Goal: Task Accomplishment & Management: Use online tool/utility

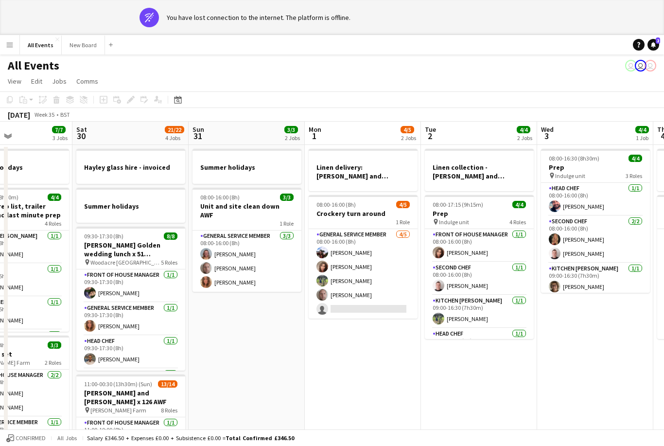
scroll to position [0, 277]
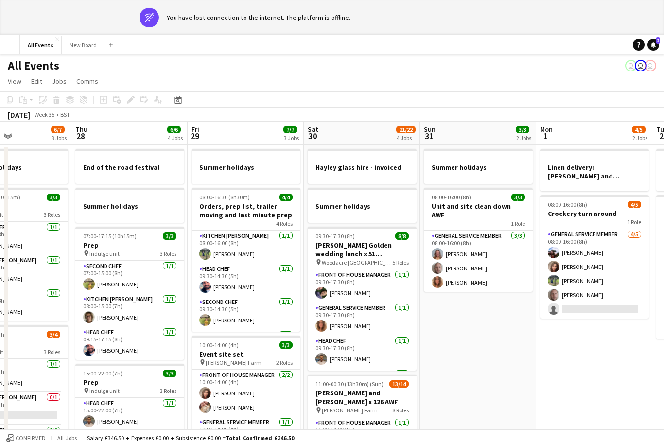
click at [174, 97] on div "Date picker" at bounding box center [178, 100] width 12 height 12
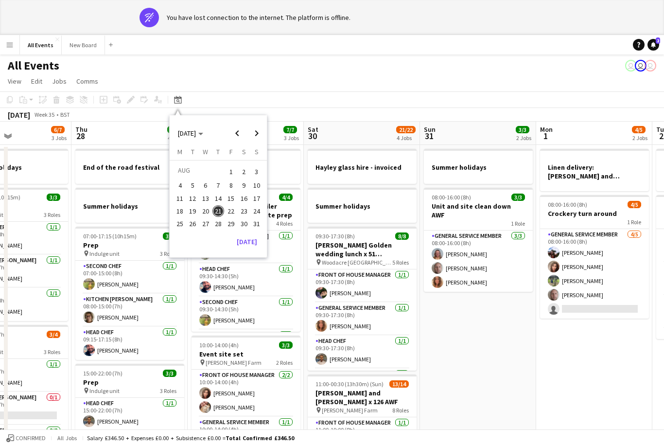
click at [238, 133] on span "Previous month" at bounding box center [237, 133] width 19 height 19
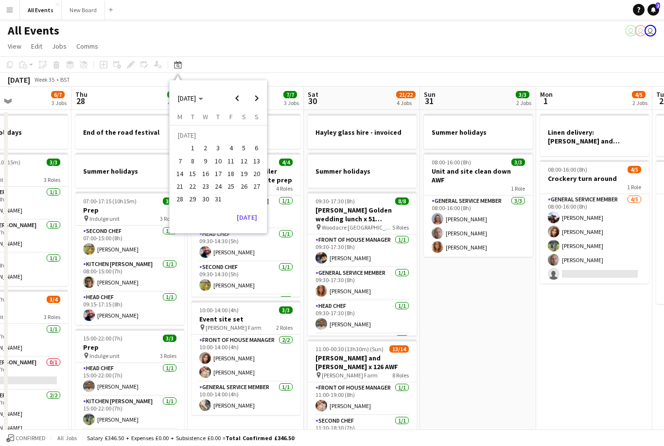
click at [260, 135] on td "[DATE]" at bounding box center [218, 135] width 89 height 13
click at [250, 96] on span "Next month" at bounding box center [256, 97] width 19 height 19
click at [256, 140] on span "3" at bounding box center [257, 137] width 12 height 14
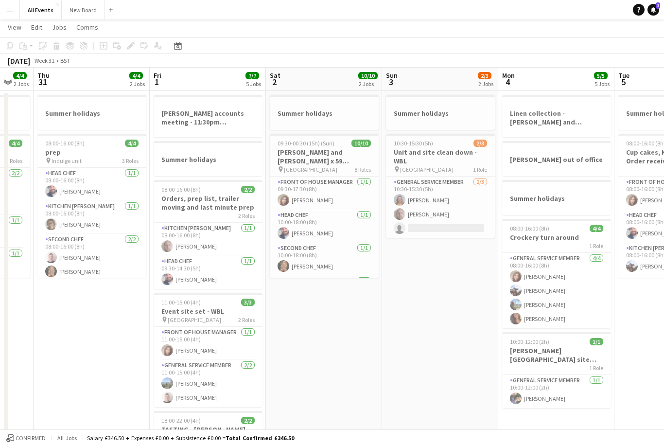
scroll to position [0, 321]
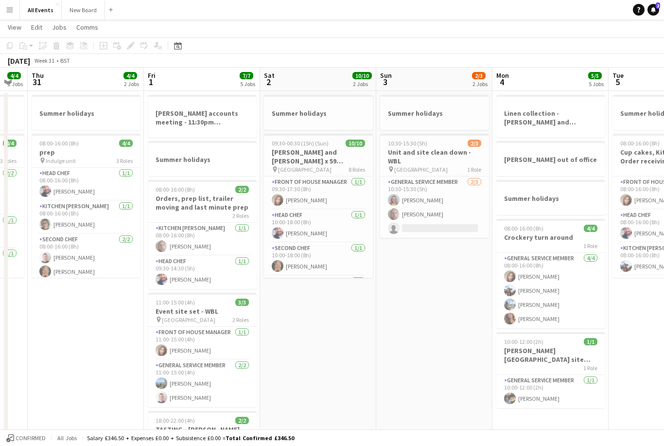
click at [178, 43] on icon "Date picker" at bounding box center [178, 46] width 8 height 8
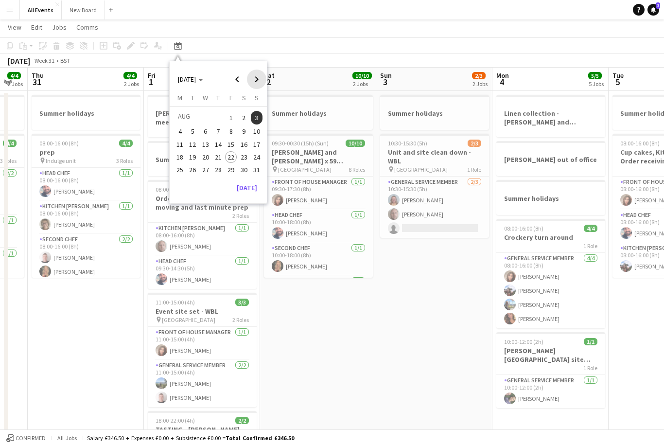
click at [258, 76] on span "Next month" at bounding box center [256, 79] width 19 height 19
click at [257, 76] on span "Next month" at bounding box center [256, 79] width 19 height 19
click at [256, 75] on span "Next month" at bounding box center [256, 79] width 19 height 19
click at [255, 76] on span "Next month" at bounding box center [256, 79] width 19 height 19
click at [257, 77] on span "Next month" at bounding box center [256, 79] width 19 height 19
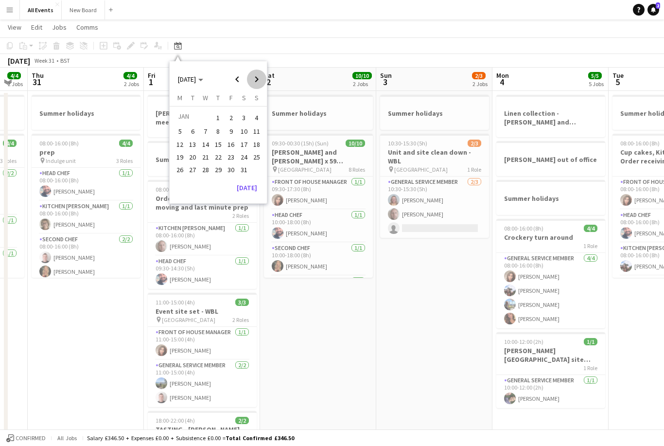
click at [259, 78] on span "Next month" at bounding box center [256, 79] width 19 height 19
click at [260, 78] on span "Next month" at bounding box center [256, 79] width 19 height 19
click at [260, 79] on span "Next month" at bounding box center [256, 79] width 19 height 19
click at [260, 78] on span "Next month" at bounding box center [256, 79] width 19 height 19
click at [258, 80] on span "Next month" at bounding box center [256, 79] width 19 height 19
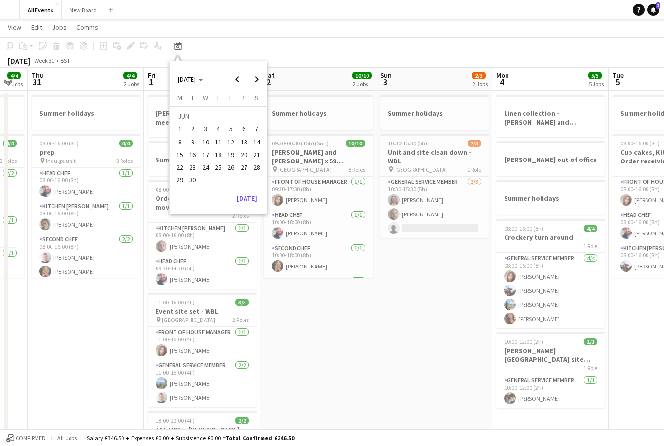
click at [245, 128] on span "6" at bounding box center [244, 130] width 12 height 12
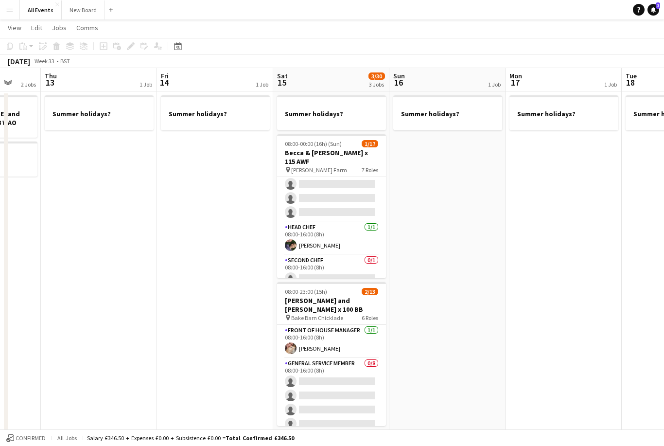
scroll to position [133, 0]
click at [349, 231] on app-card-role "Head Chef [DATE] 08:00-16:00 (8h) [PERSON_NAME]" at bounding box center [331, 239] width 109 height 33
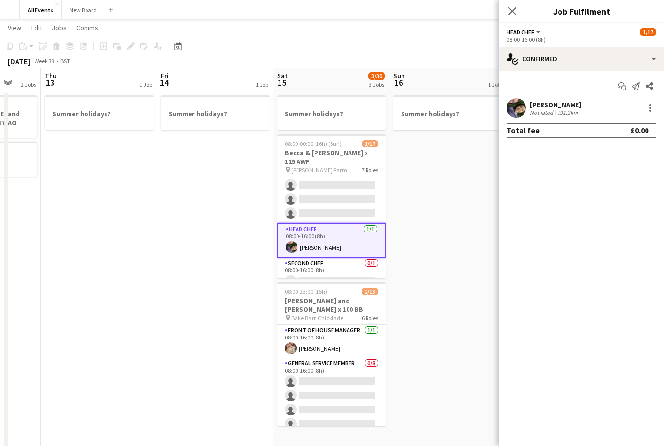
click at [445, 258] on app-date-cell "Summer holidays?" at bounding box center [447, 316] width 116 height 451
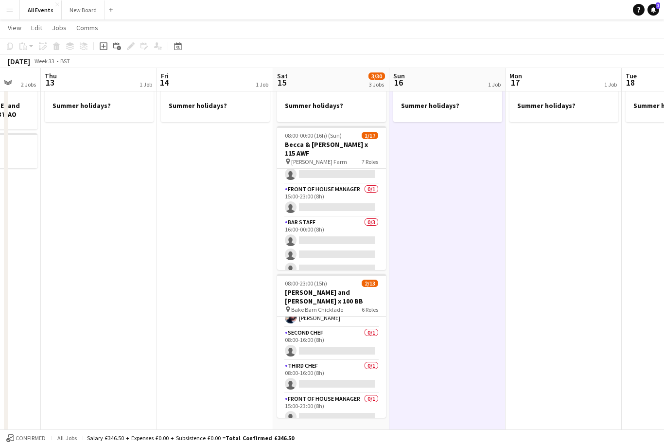
scroll to position [263, 0]
